Goal: Task Accomplishment & Management: Manage account settings

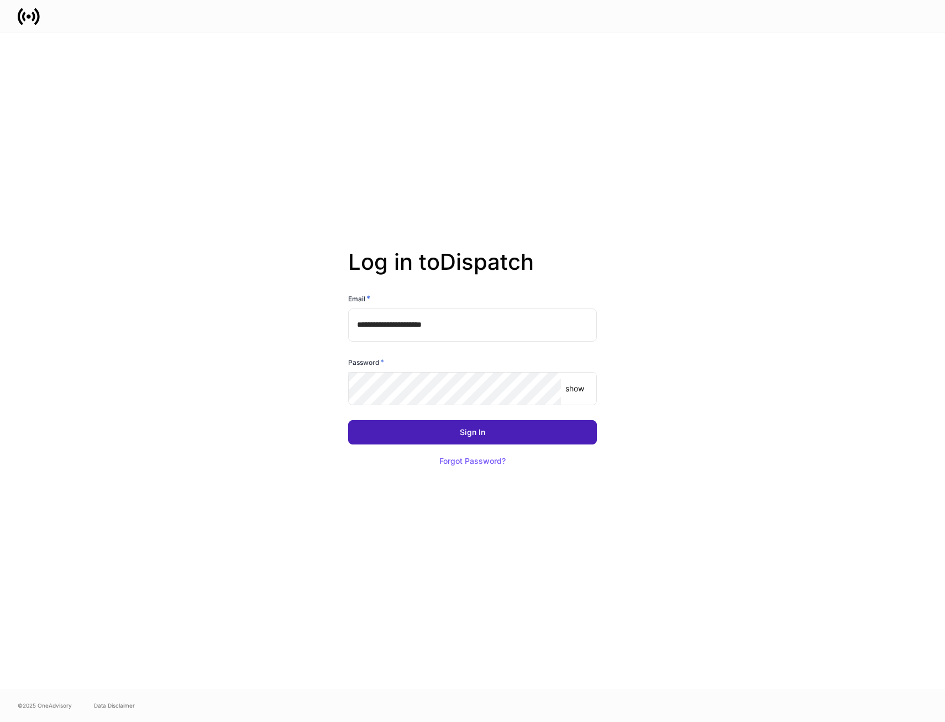
click at [471, 435] on div "Sign In" at bounding box center [472, 432] width 25 height 8
